Goal: Information Seeking & Learning: Understand process/instructions

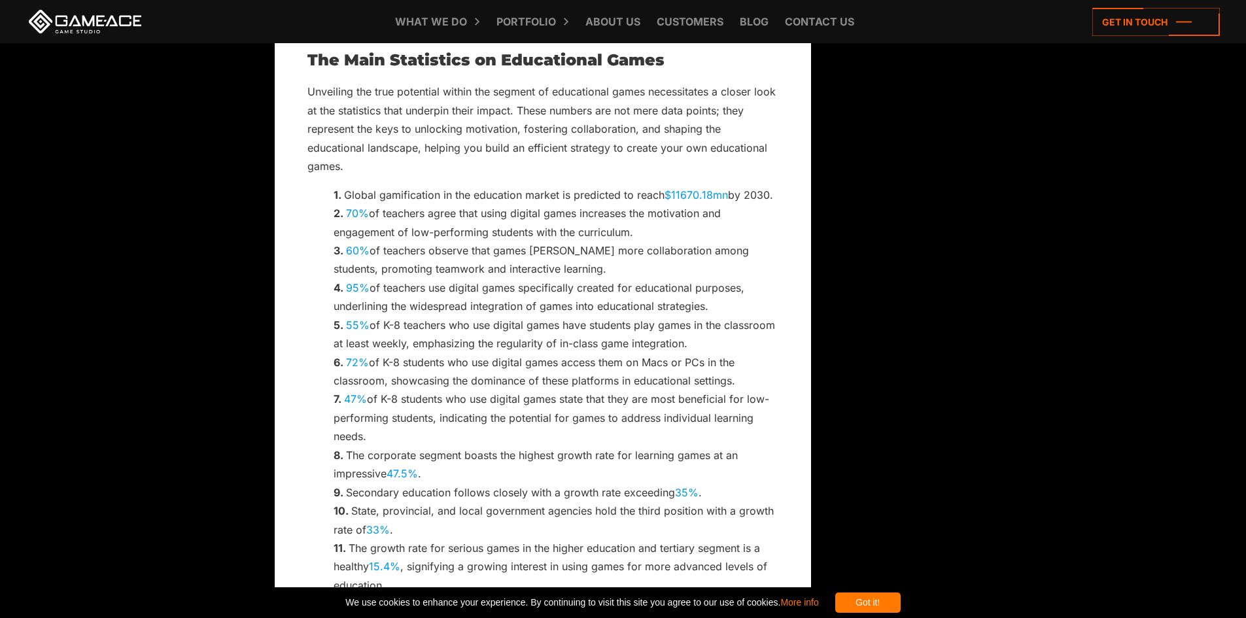
click at [494, 425] on li "47% of K-8 students who use digital games state that they are most beneficial f…" at bounding box center [556, 418] width 445 height 56
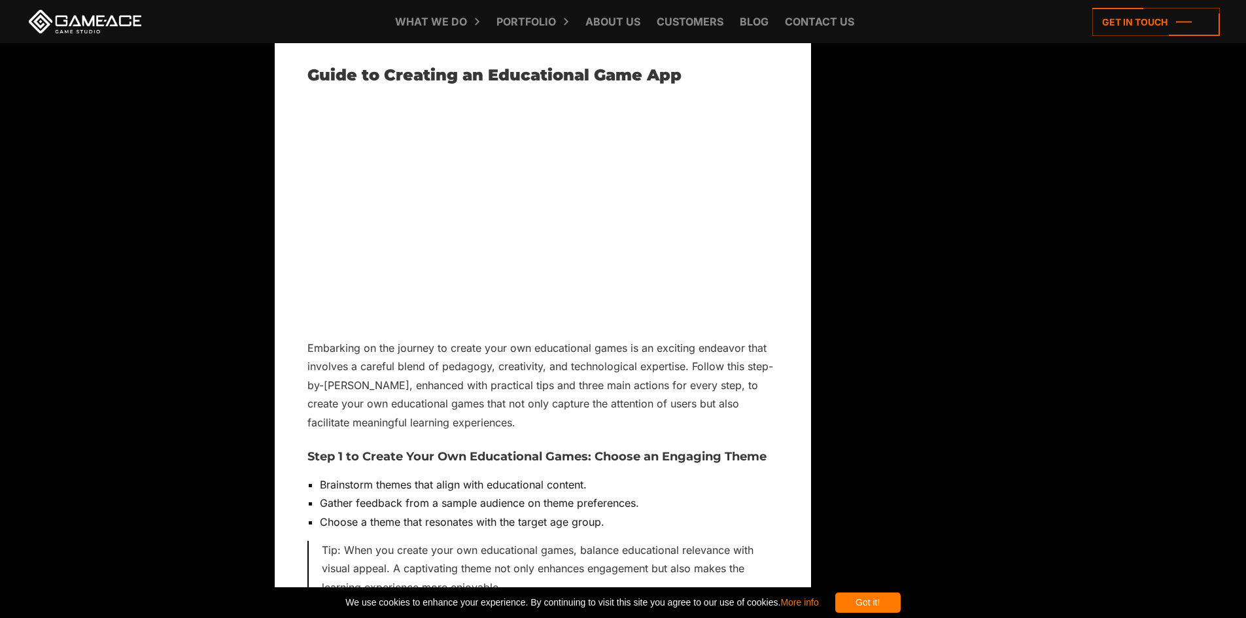
scroll to position [3728, 0]
click at [498, 356] on p "Embarking on the journey to create your own educational games is an exciting en…" at bounding box center [542, 384] width 471 height 93
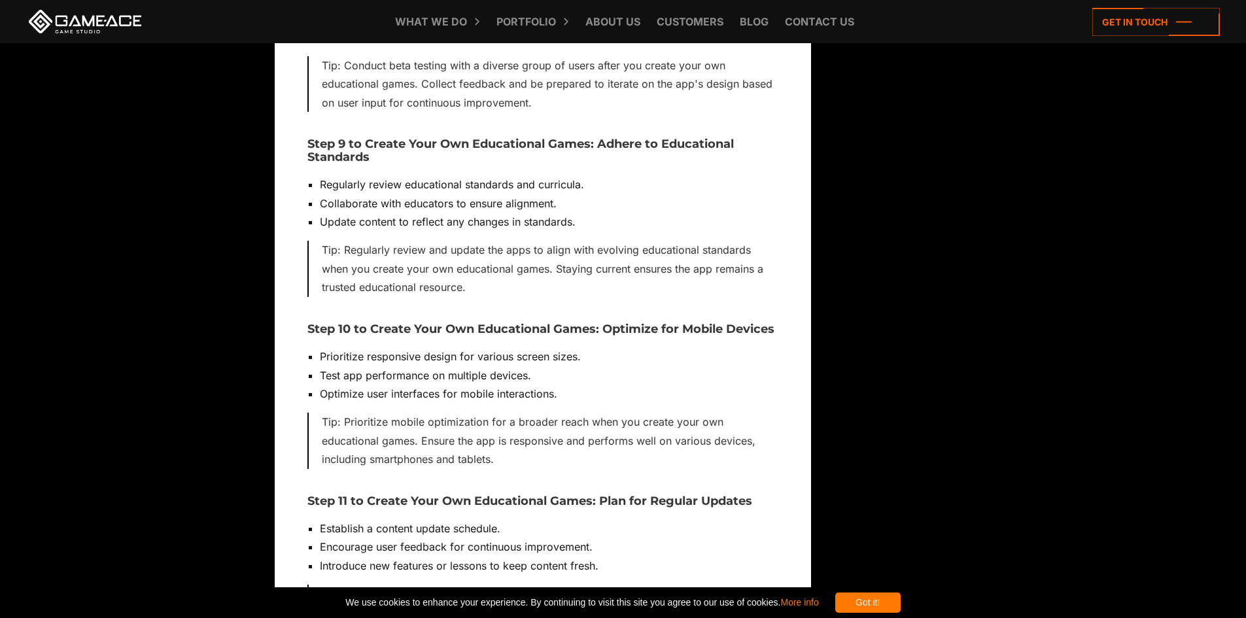
scroll to position [5443, 0]
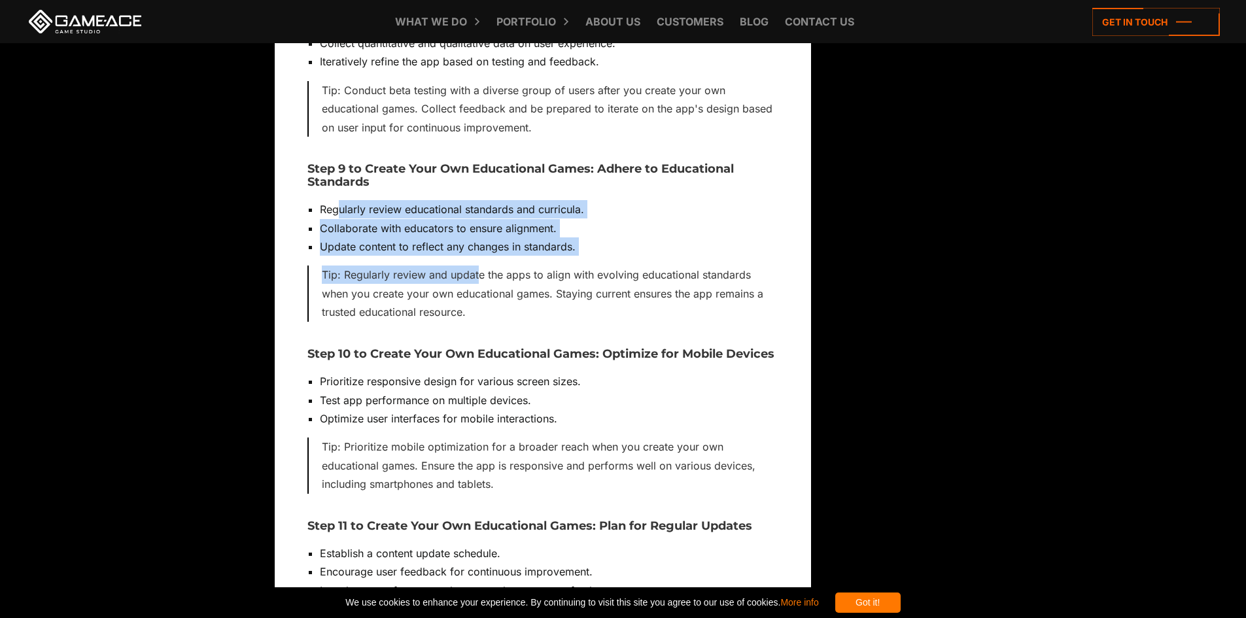
drag, startPoint x: 341, startPoint y: 205, endPoint x: 476, endPoint y: 279, distance: 153.7
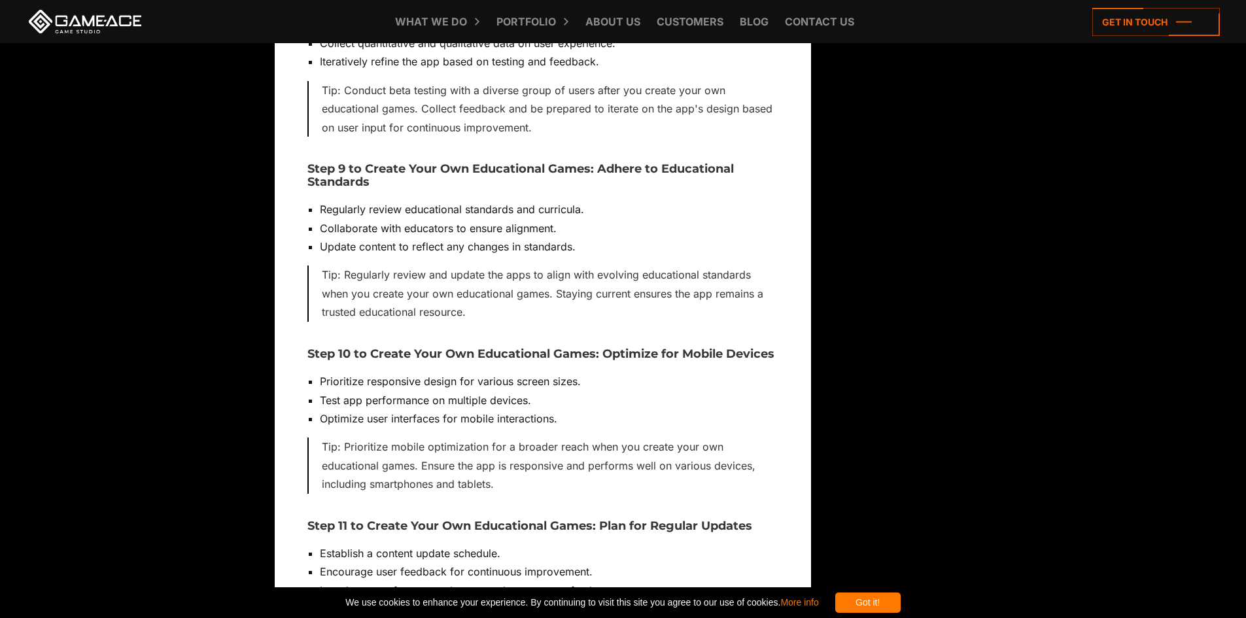
click at [522, 303] on div "Tip: Regularly review and update the apps to align with evolving educational st…" at bounding box center [542, 294] width 471 height 56
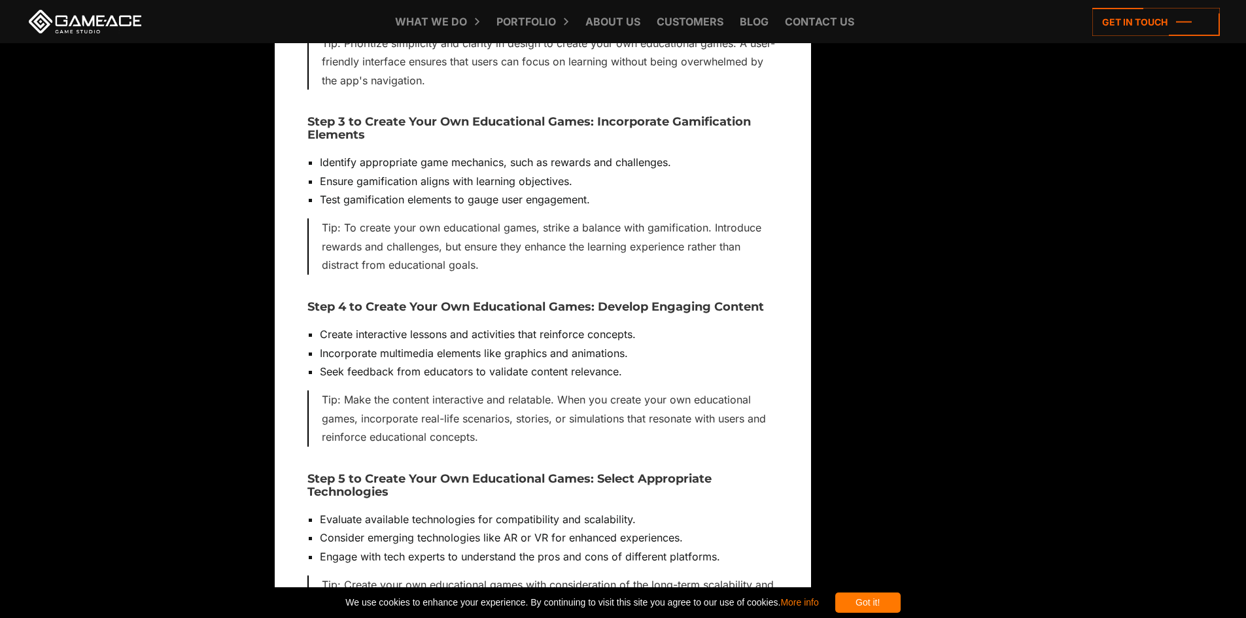
scroll to position [4397, 0]
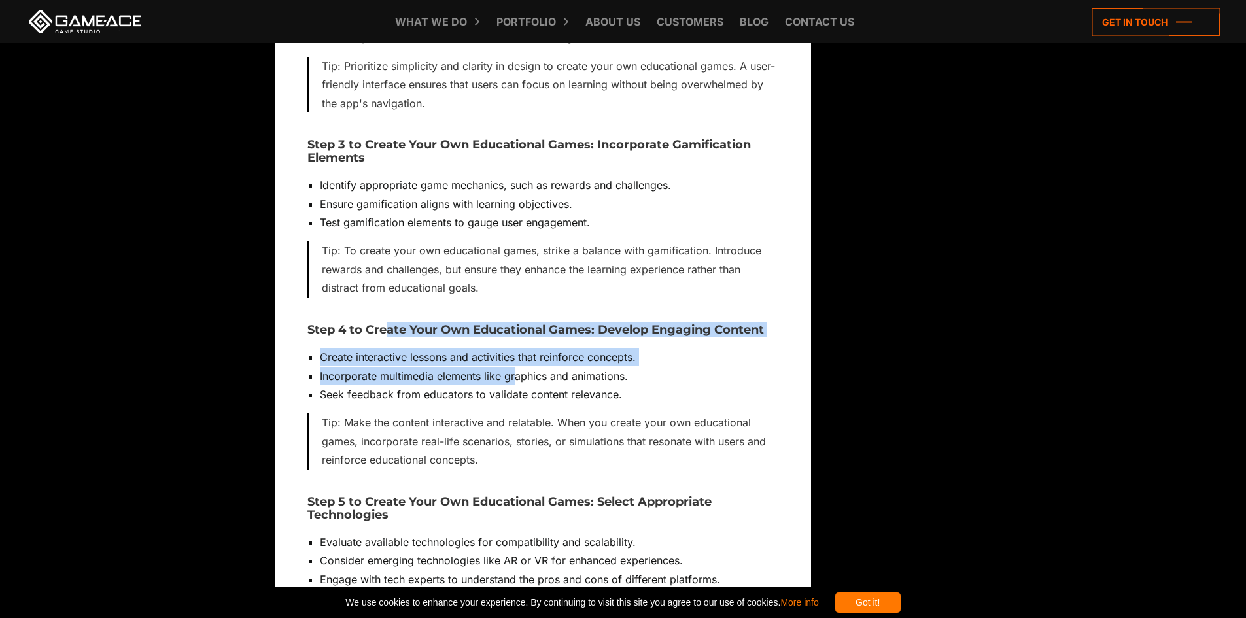
drag, startPoint x: 384, startPoint y: 320, endPoint x: 514, endPoint y: 372, distance: 140.3
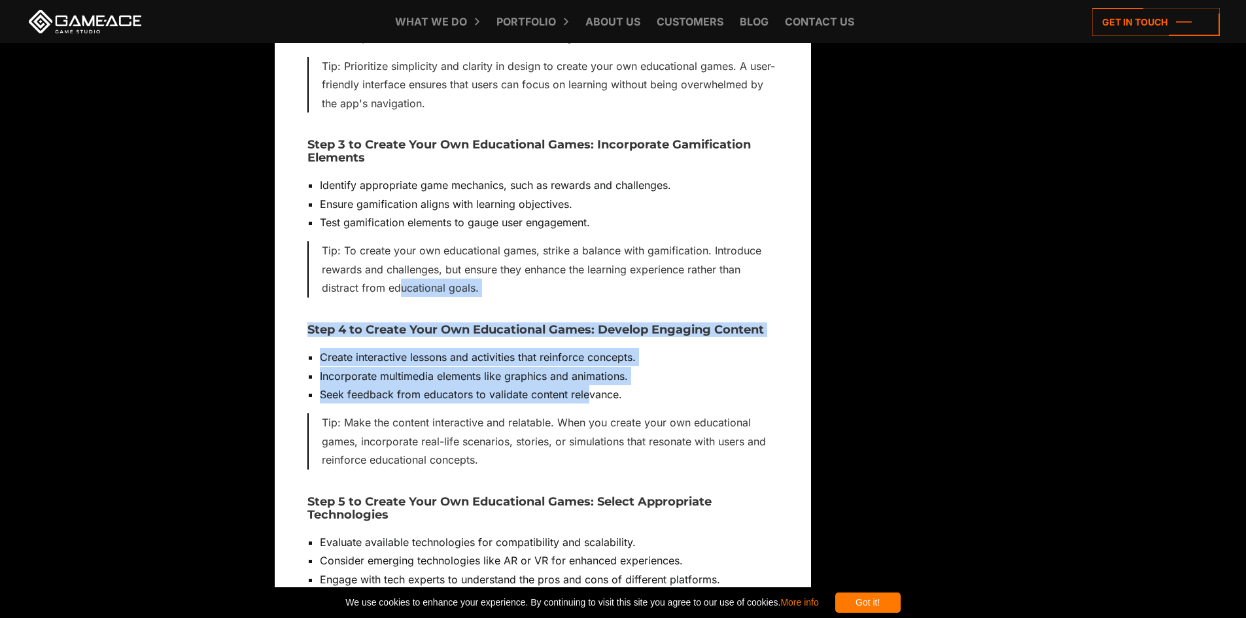
drag, startPoint x: 587, startPoint y: 399, endPoint x: 402, endPoint y: 290, distance: 214.6
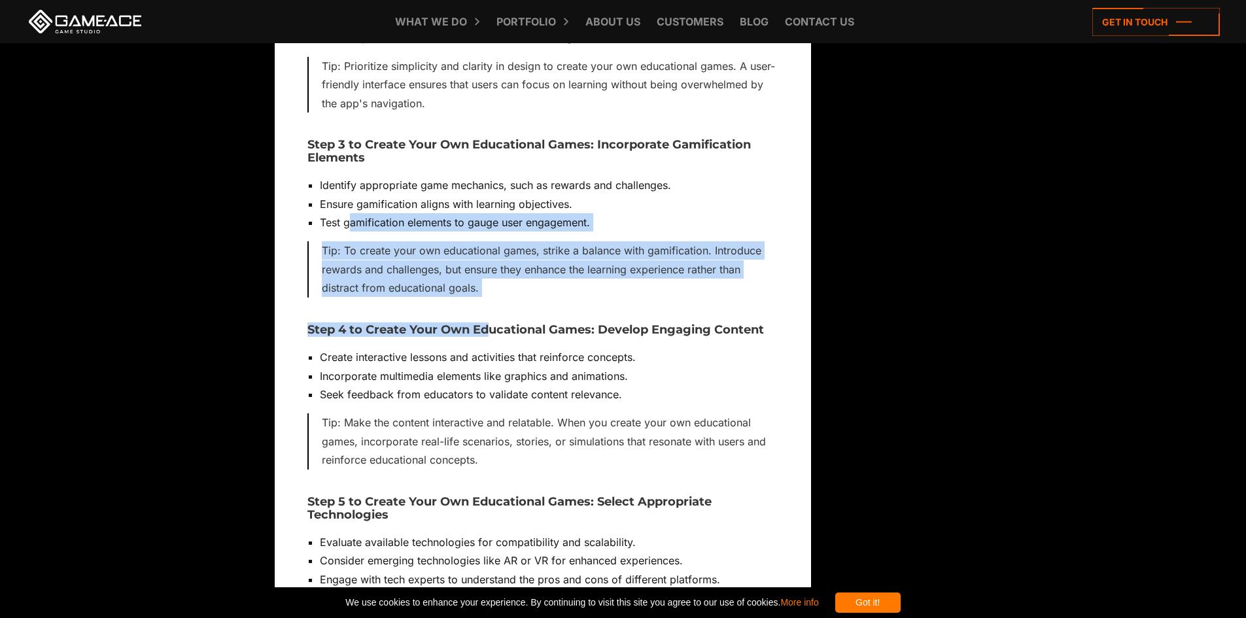
drag, startPoint x: 351, startPoint y: 222, endPoint x: 483, endPoint y: 319, distance: 163.3
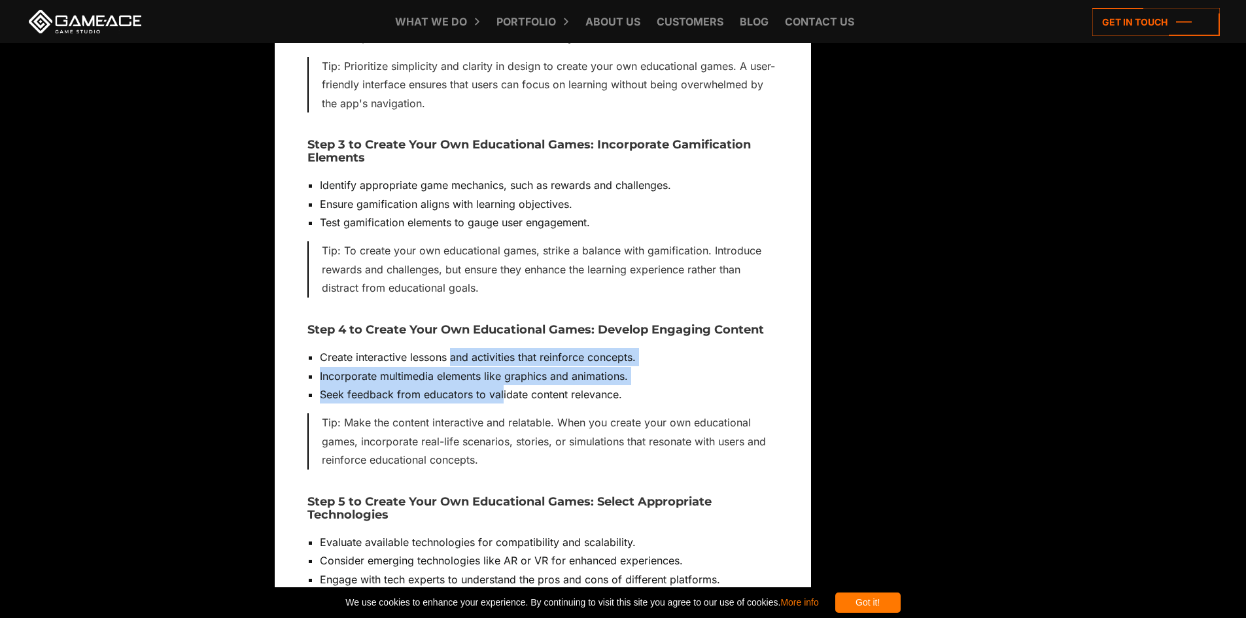
drag, startPoint x: 501, startPoint y: 394, endPoint x: 390, endPoint y: 270, distance: 165.8
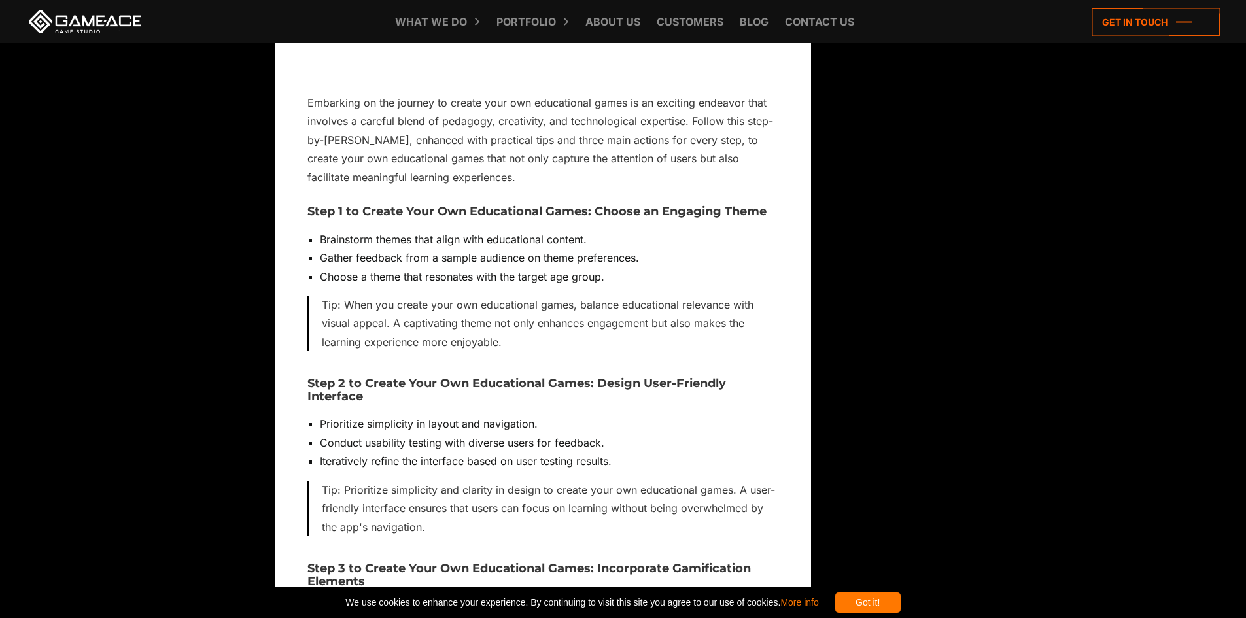
scroll to position [3874, 0]
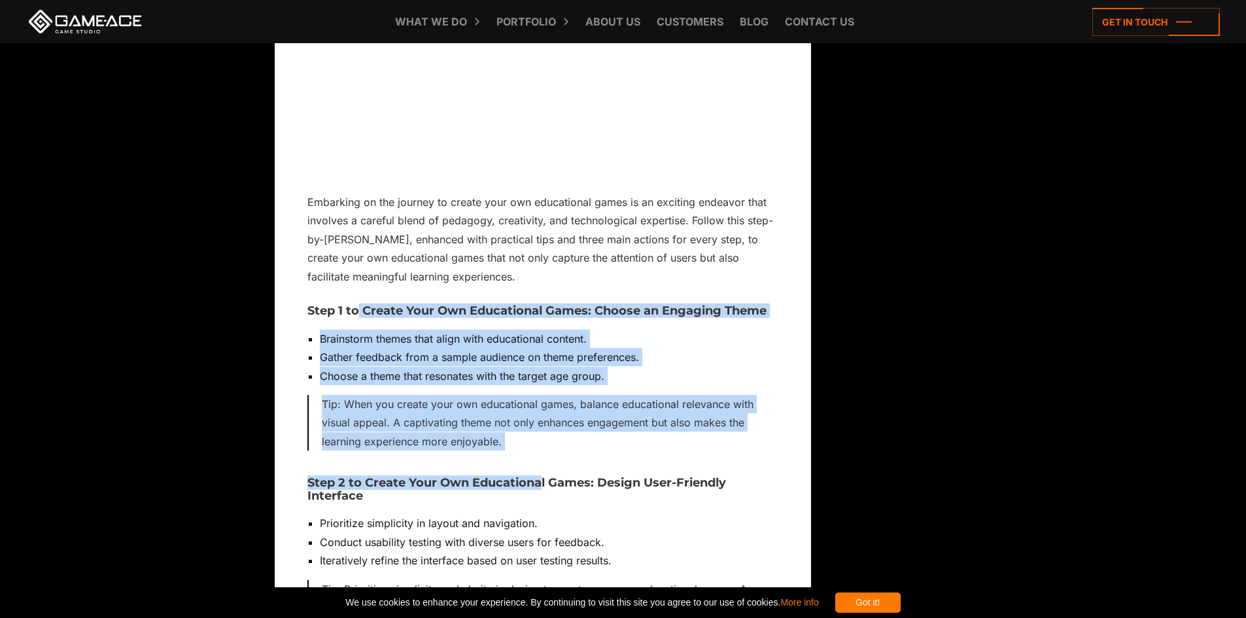
drag, startPoint x: 356, startPoint y: 309, endPoint x: 558, endPoint y: 477, distance: 262.4
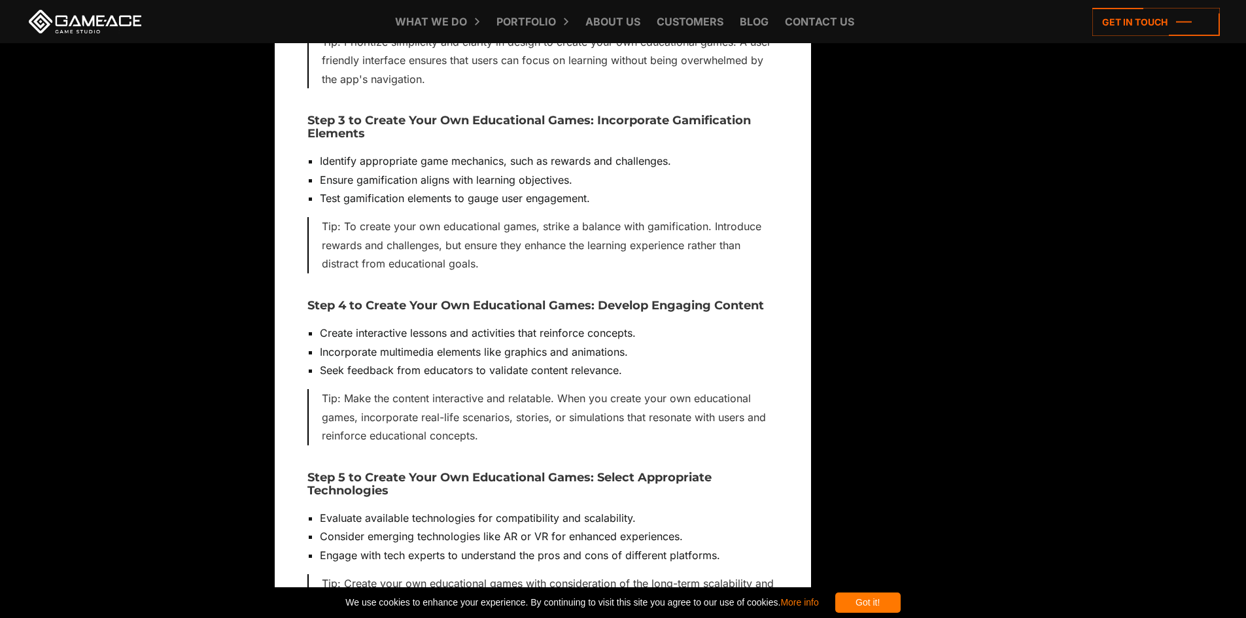
scroll to position [4462, 0]
